Goal: Navigation & Orientation: Find specific page/section

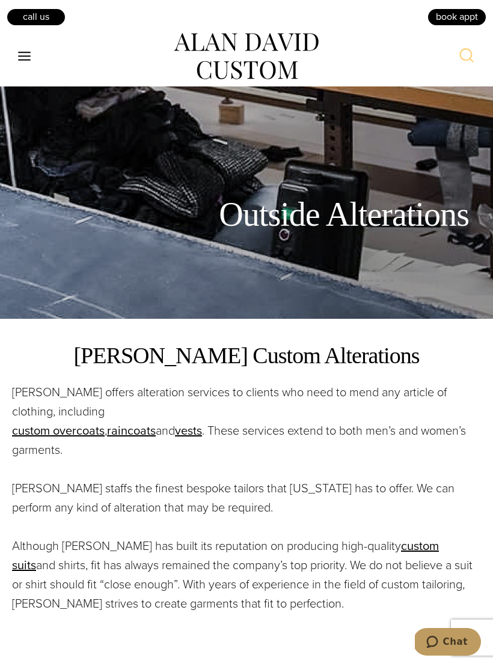
scroll to position [344, 0]
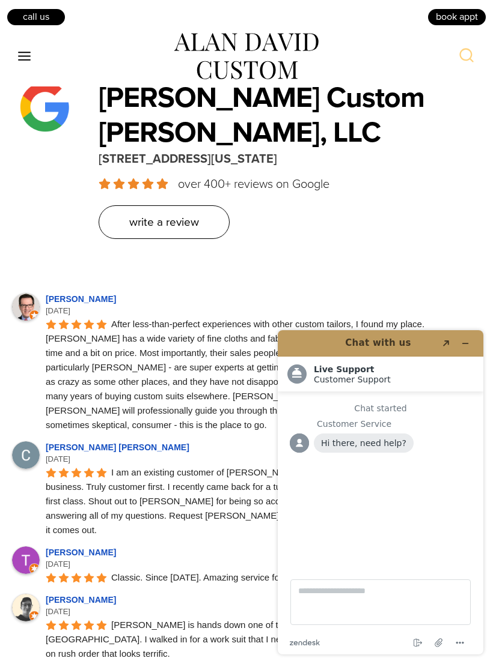
click at [261, 594] on div "[PERSON_NAME] opens in a new tab [DATE] [PERSON_NAME] is hands down one of the …" at bounding box center [263, 656] width 435 height 125
click at [474, 341] on button "Minimize widget" at bounding box center [464, 343] width 19 height 17
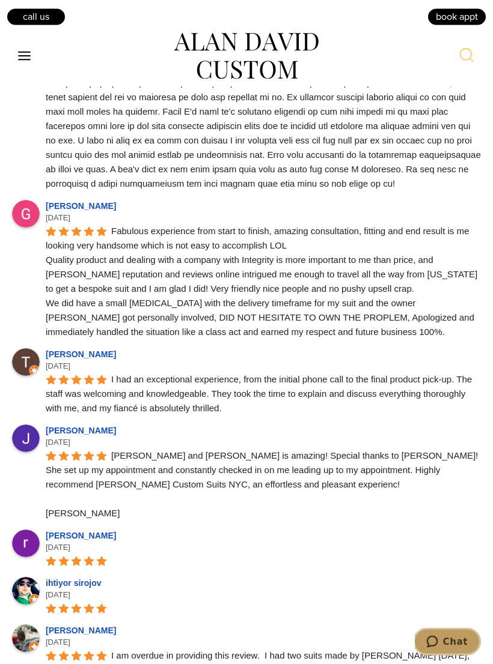
scroll to position [1726, 0]
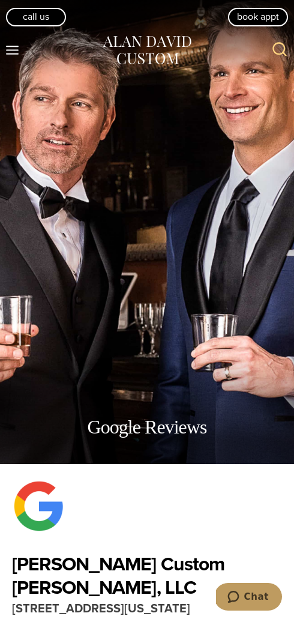
click at [14, 52] on icon "Toggle Menu" at bounding box center [12, 50] width 15 height 15
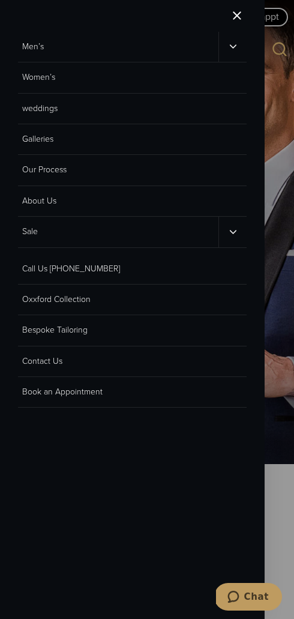
click at [29, 45] on link "Men’s" at bounding box center [118, 47] width 201 height 30
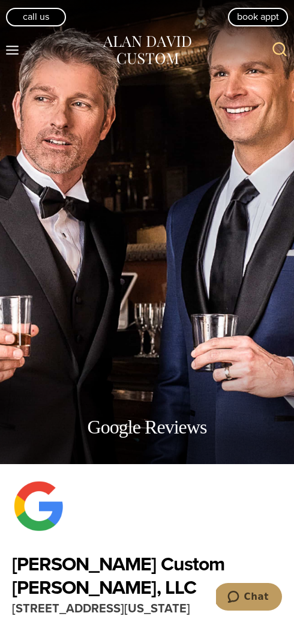
click at [175, 533] on div at bounding box center [147, 506] width 270 height 54
